Goal: Information Seeking & Learning: Find specific fact

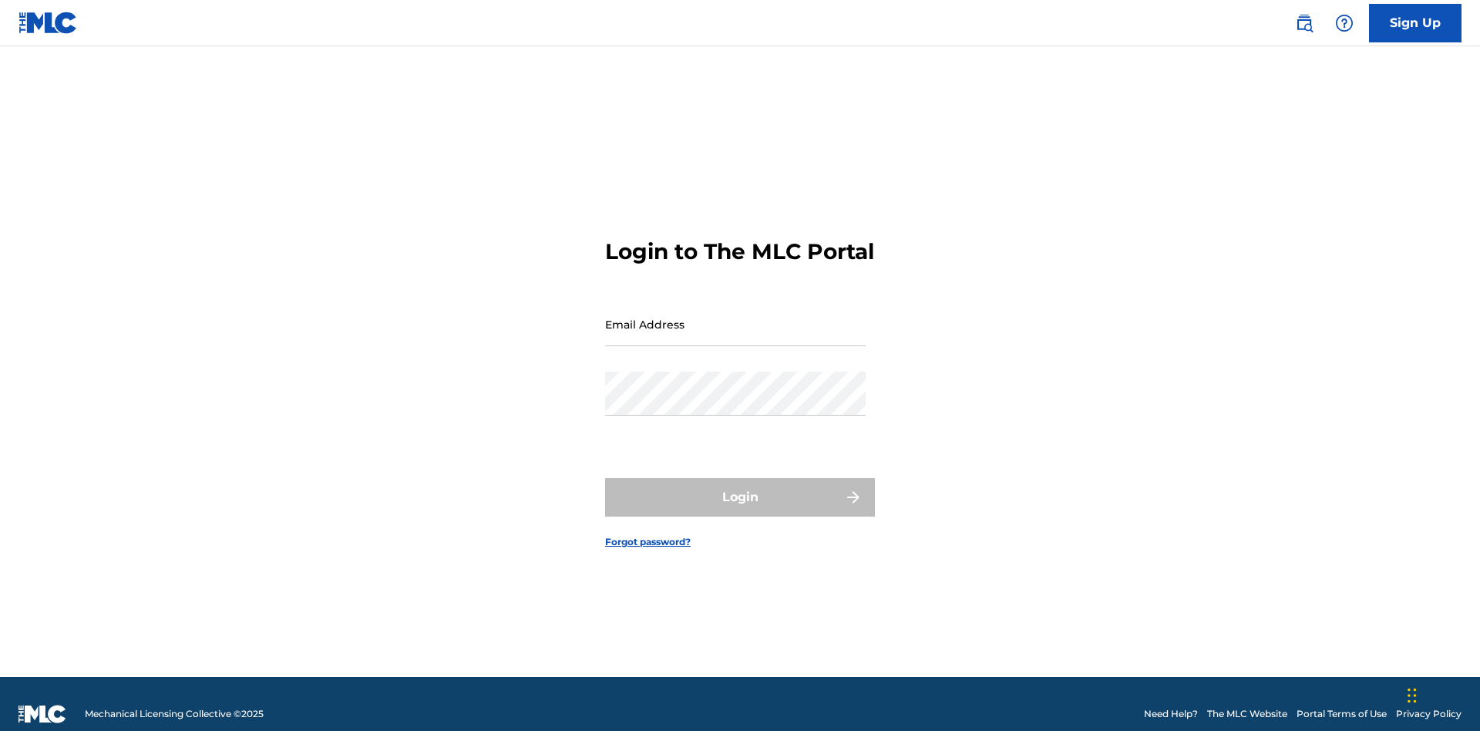
scroll to position [20, 0]
click at [735, 317] on input "Email Address" at bounding box center [735, 324] width 261 height 44
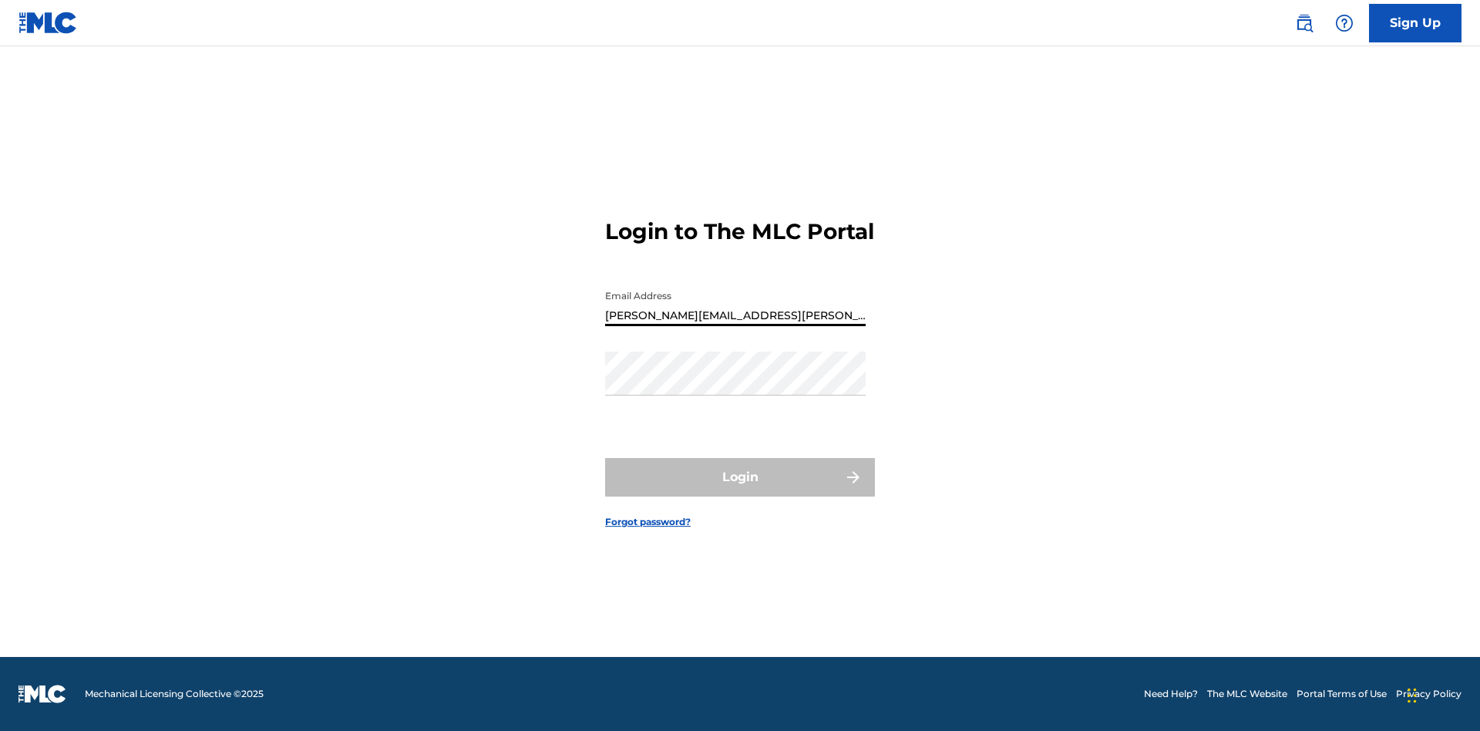
type input "[PERSON_NAME][EMAIL_ADDRESS][PERSON_NAME][DOMAIN_NAME]"
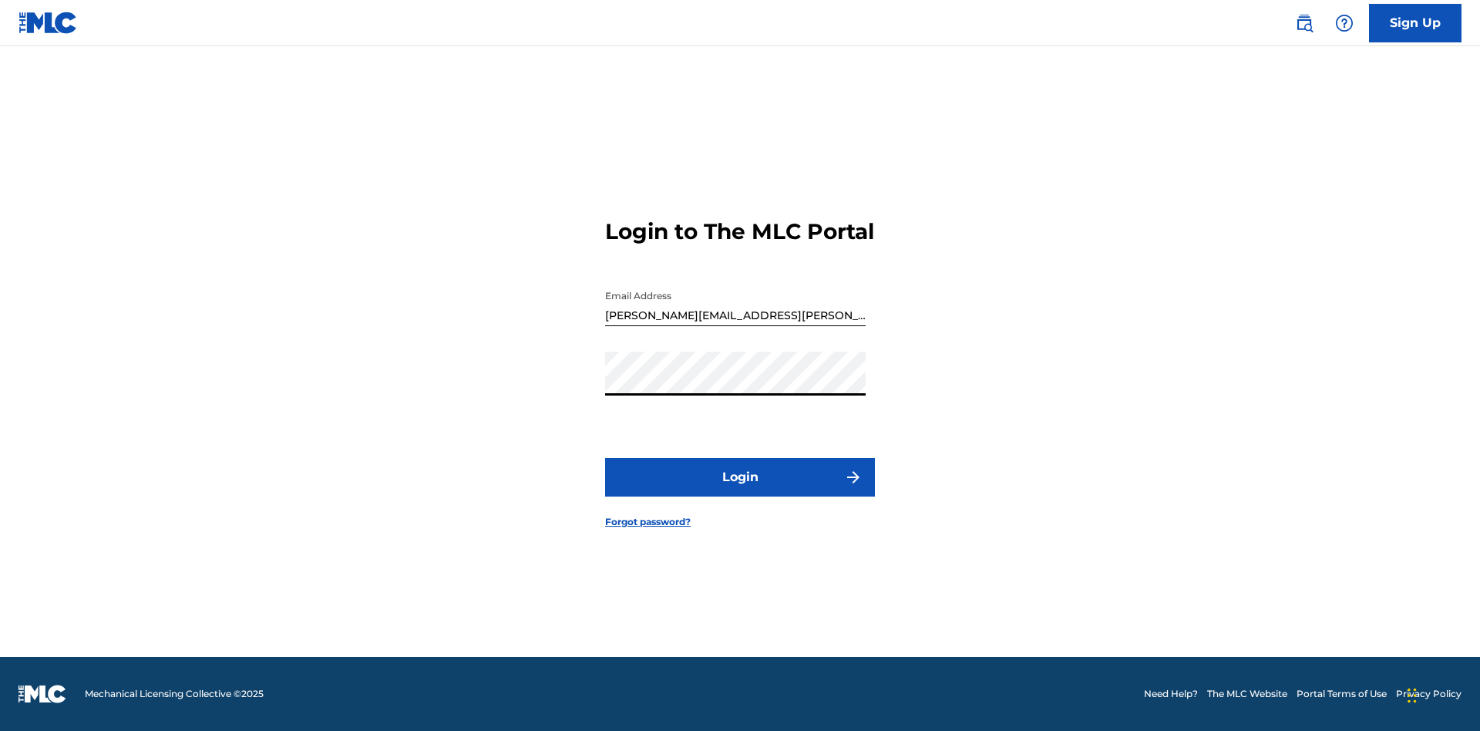
click at [740, 490] on button "Login" at bounding box center [740, 477] width 270 height 39
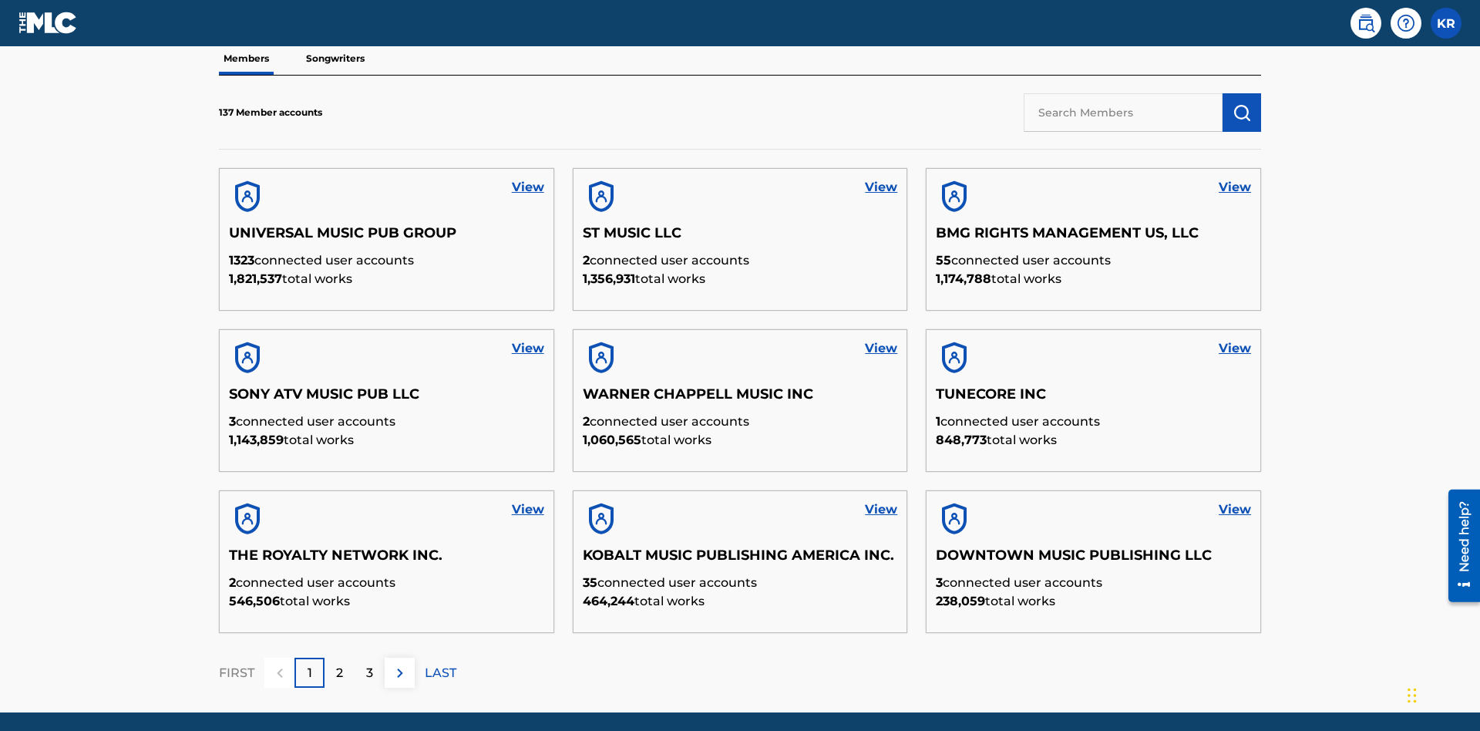
click at [1123, 112] on input "text" at bounding box center [1123, 112] width 199 height 39
type input "King McTesterson"
click at [1242, 103] on img "submit" at bounding box center [1242, 112] width 19 height 19
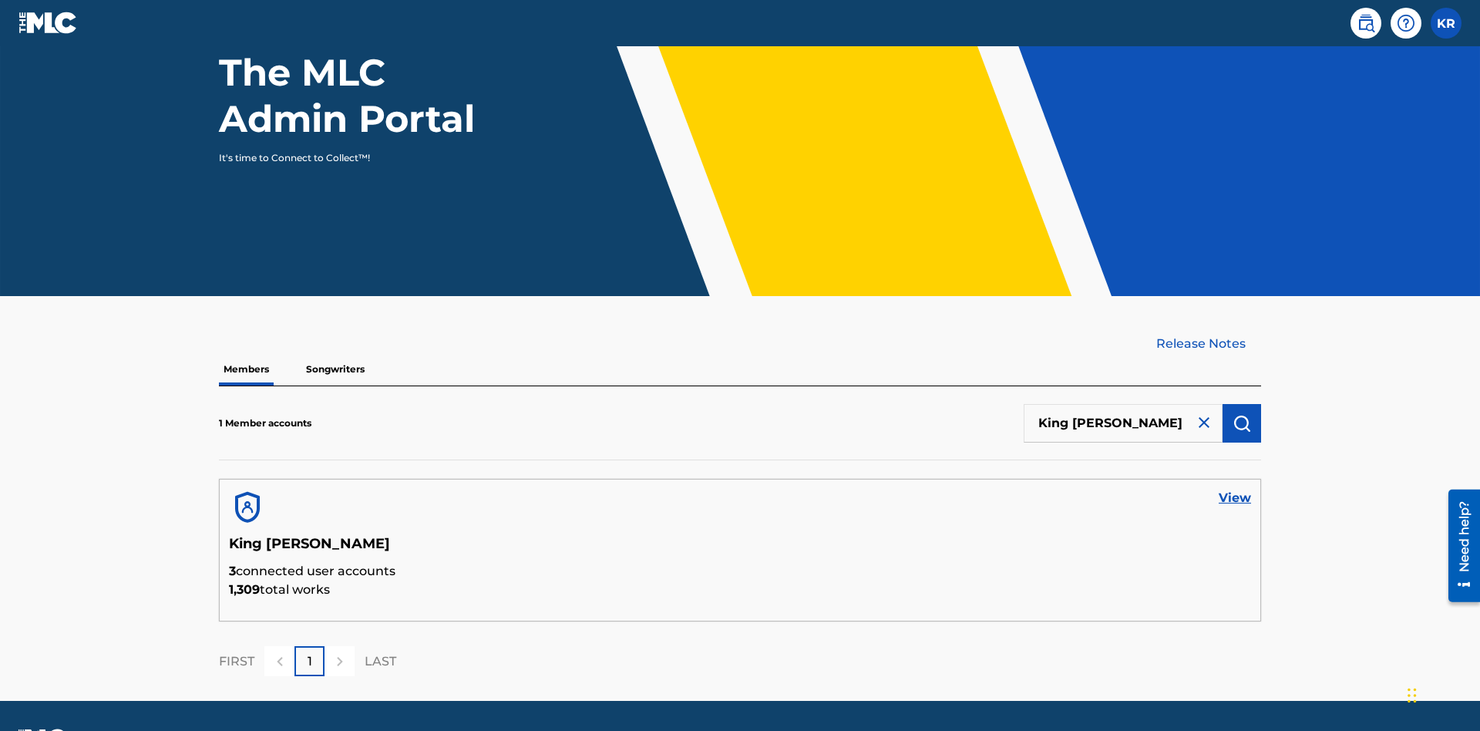
click at [1235, 489] on link "View" at bounding box center [1235, 498] width 32 height 19
